Goal: Task Accomplishment & Management: Use online tool/utility

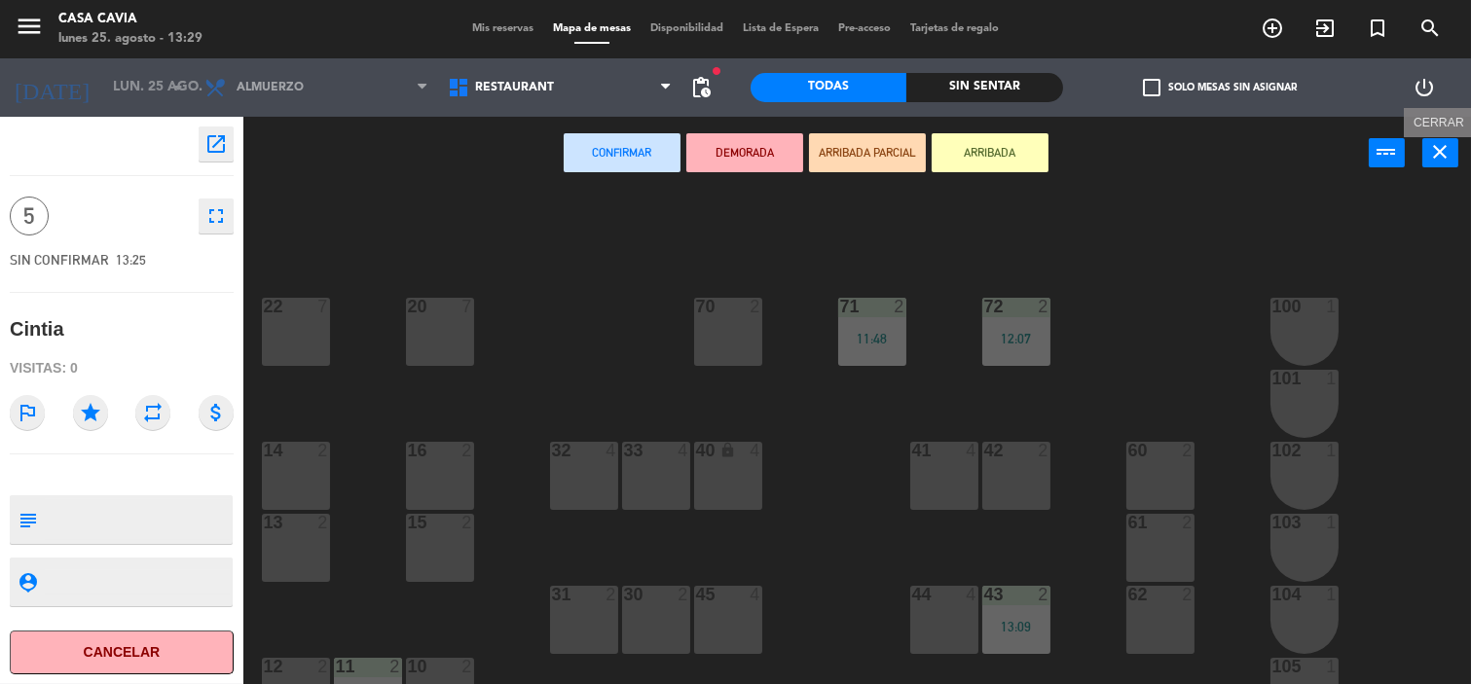
click at [1439, 151] on icon "close" at bounding box center [1440, 151] width 23 height 23
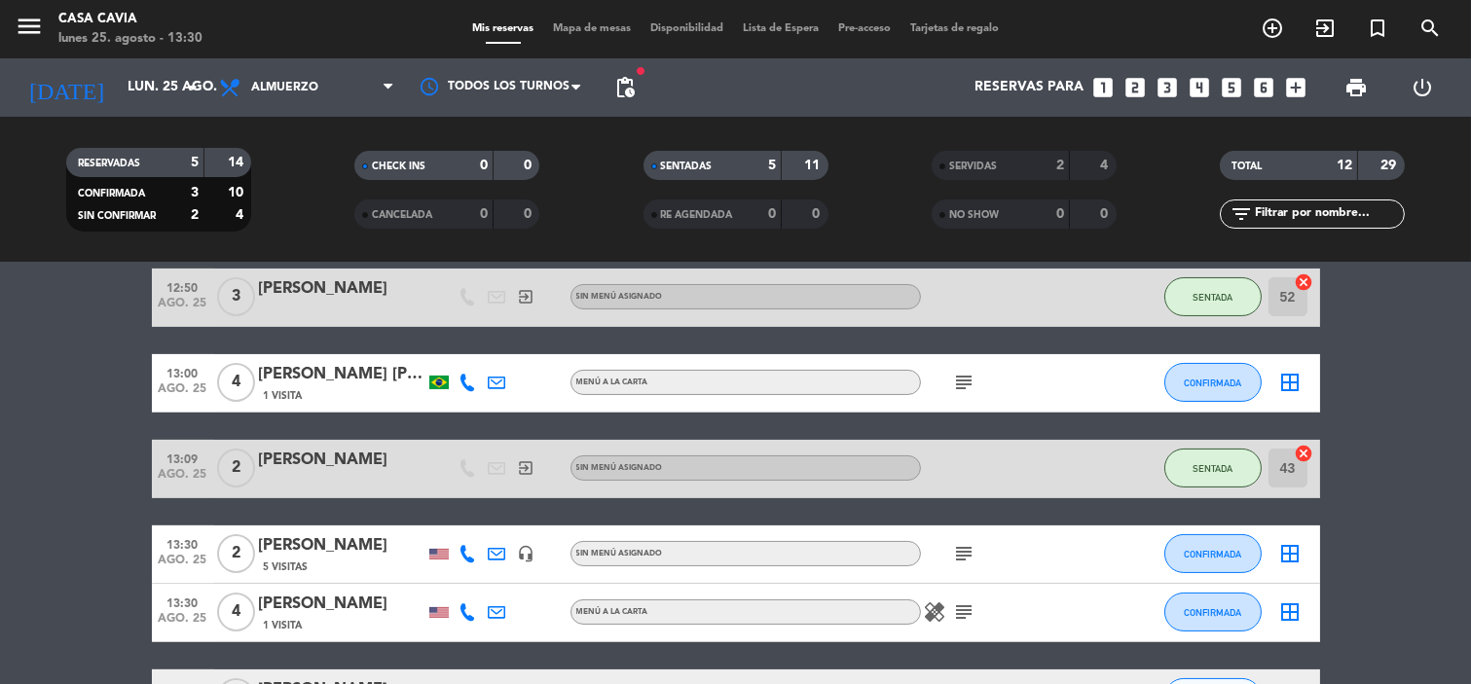
scroll to position [786, 0]
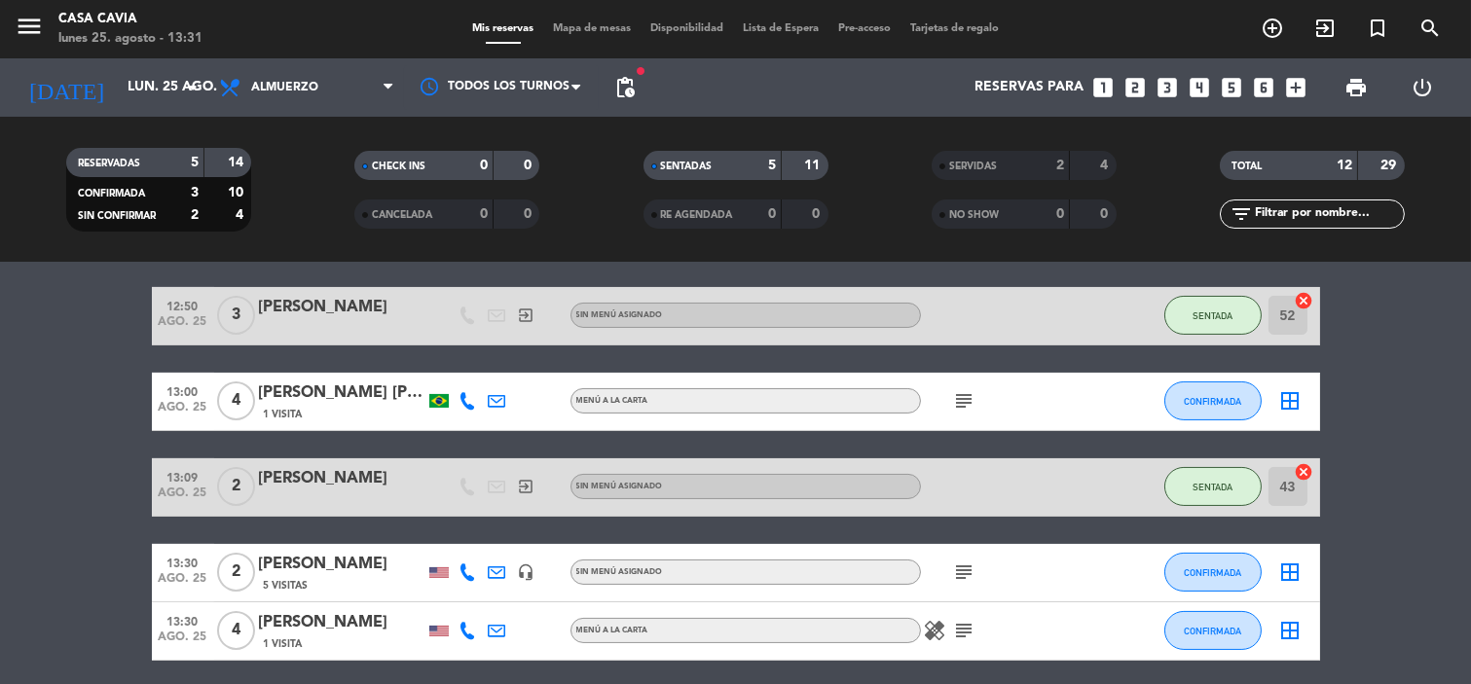
click at [1067, 164] on div "SERVIDAS 2 4" at bounding box center [1024, 165] width 185 height 29
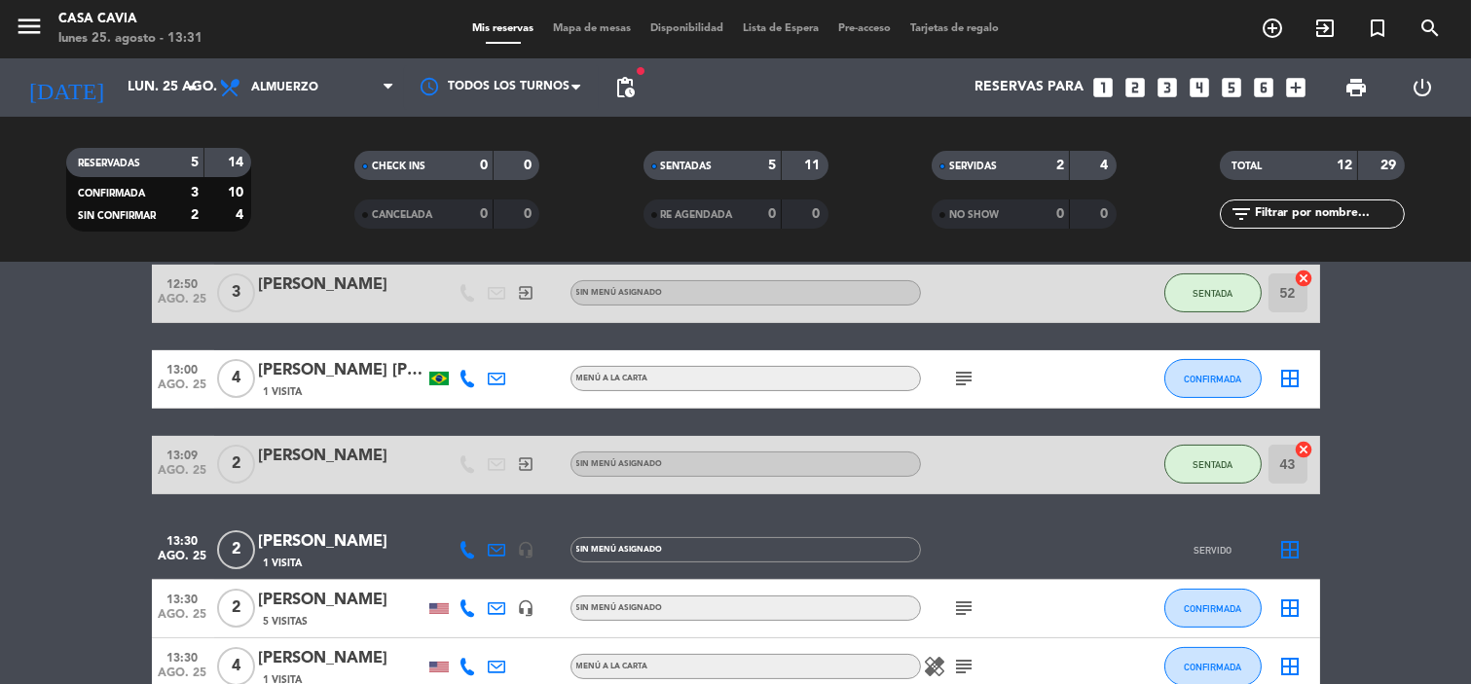
scroll to position [1003, 0]
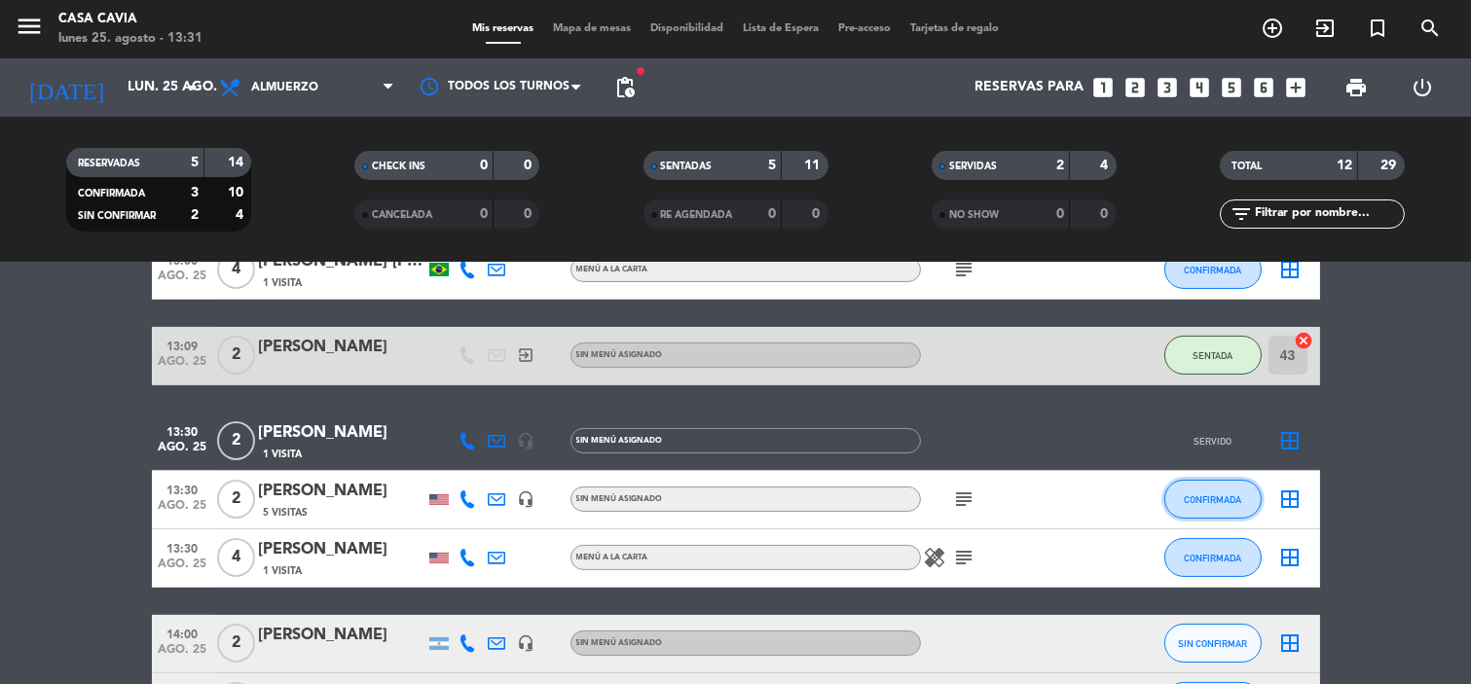
click at [1190, 497] on span "CONFIRMADA" at bounding box center [1212, 500] width 57 height 11
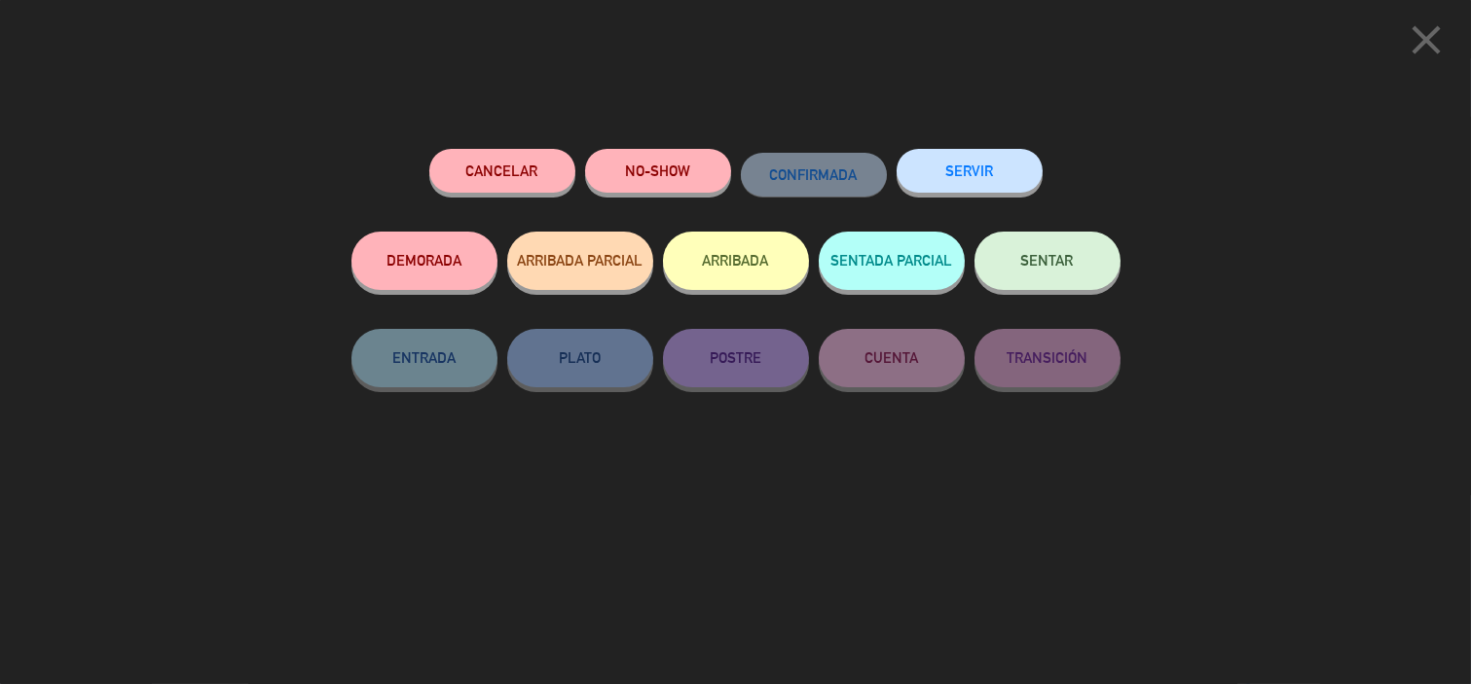
click at [1030, 266] on span "SENTAR" at bounding box center [1047, 260] width 53 height 17
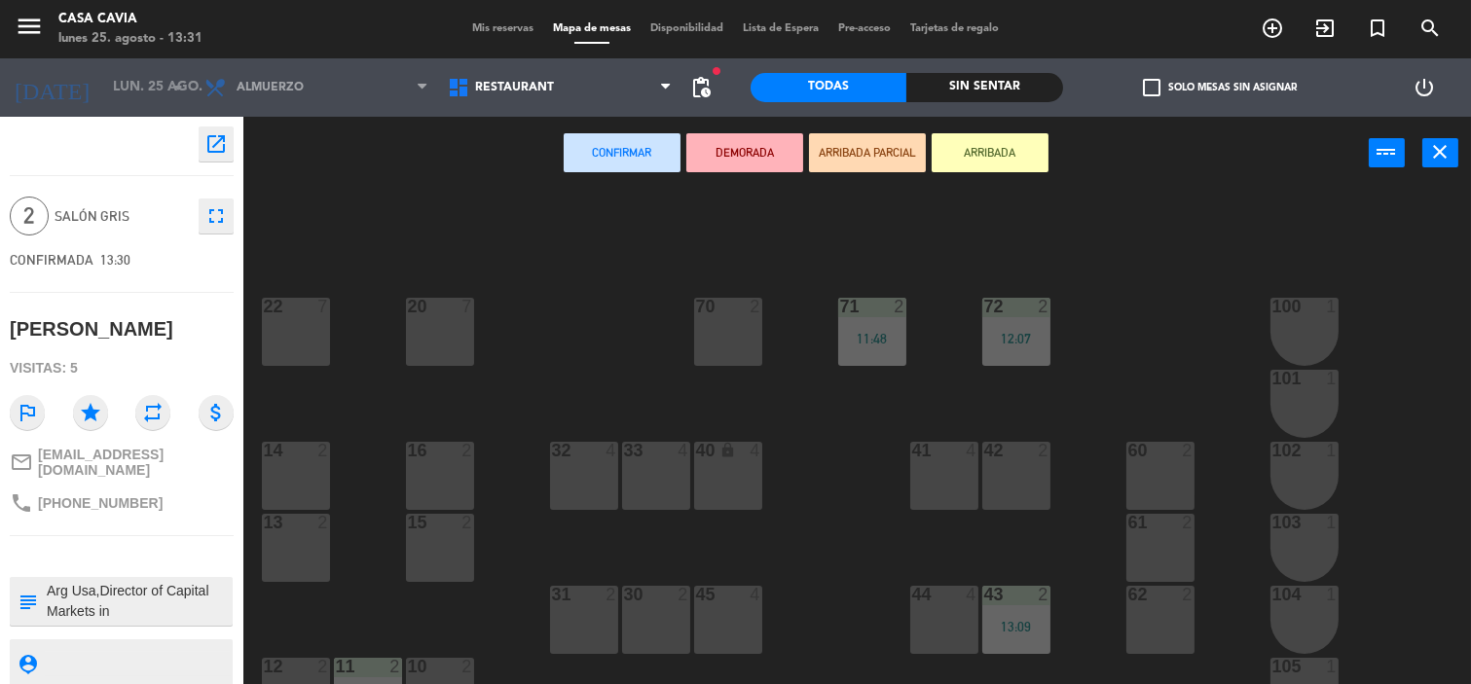
click at [1008, 493] on div "42 2" at bounding box center [1016, 476] width 68 height 68
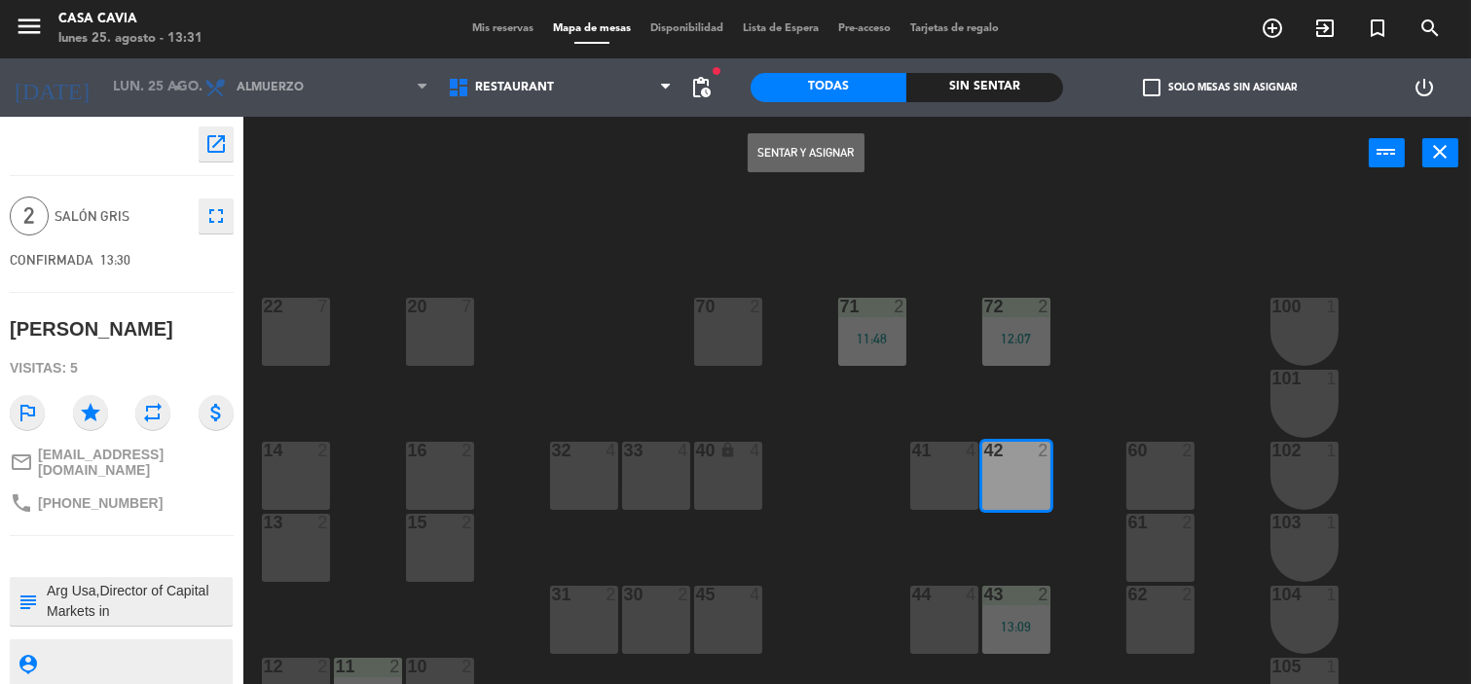
click at [823, 139] on button "Sentar y Asignar" at bounding box center [806, 152] width 117 height 39
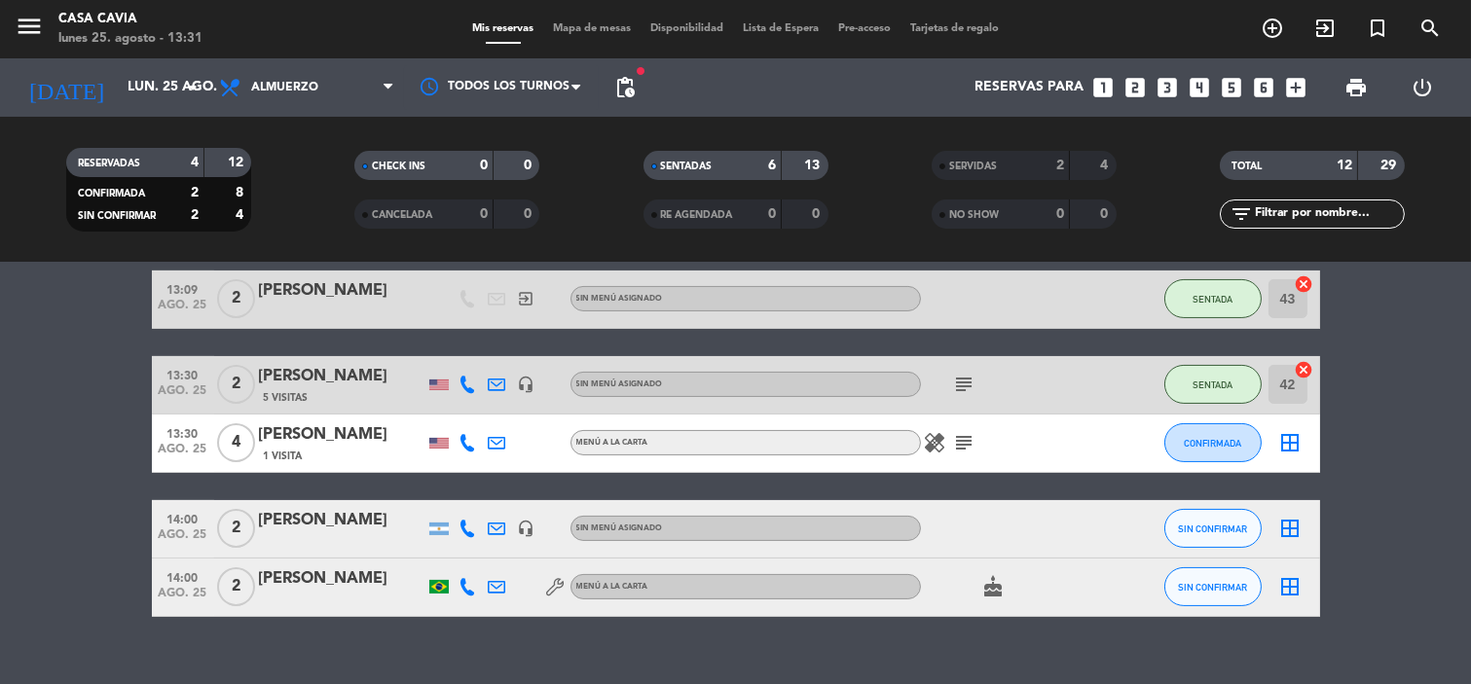
scroll to position [1003, 0]
